Goal: Task Accomplishment & Management: Manage account settings

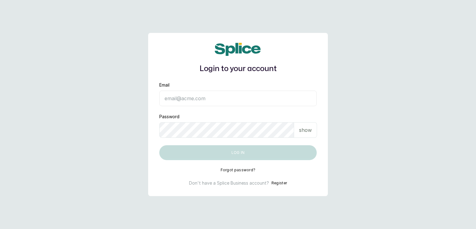
type input "[EMAIL_ADDRESS][DOMAIN_NAME]"
click at [304, 133] on p "show" at bounding box center [305, 129] width 13 height 7
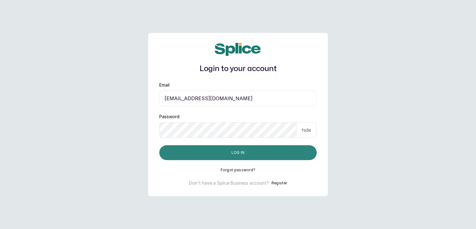
click at [255, 153] on button "Log in" at bounding box center [238, 152] width 158 height 15
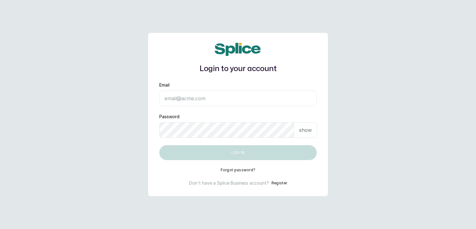
type input "[EMAIL_ADDRESS][DOMAIN_NAME]"
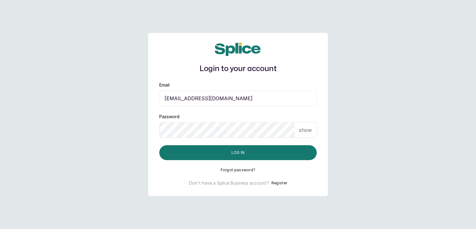
click at [306, 132] on p "show" at bounding box center [305, 129] width 13 height 7
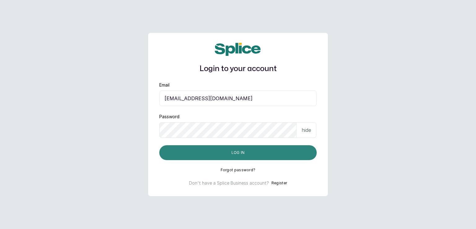
click at [236, 149] on button "Log in" at bounding box center [238, 152] width 158 height 15
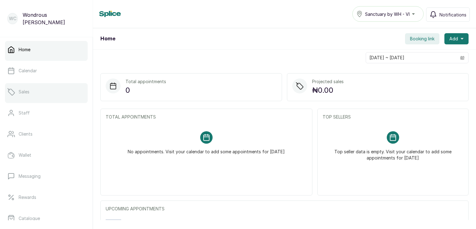
click at [36, 94] on link "Sales" at bounding box center [46, 91] width 83 height 17
